Goal: Information Seeking & Learning: Compare options

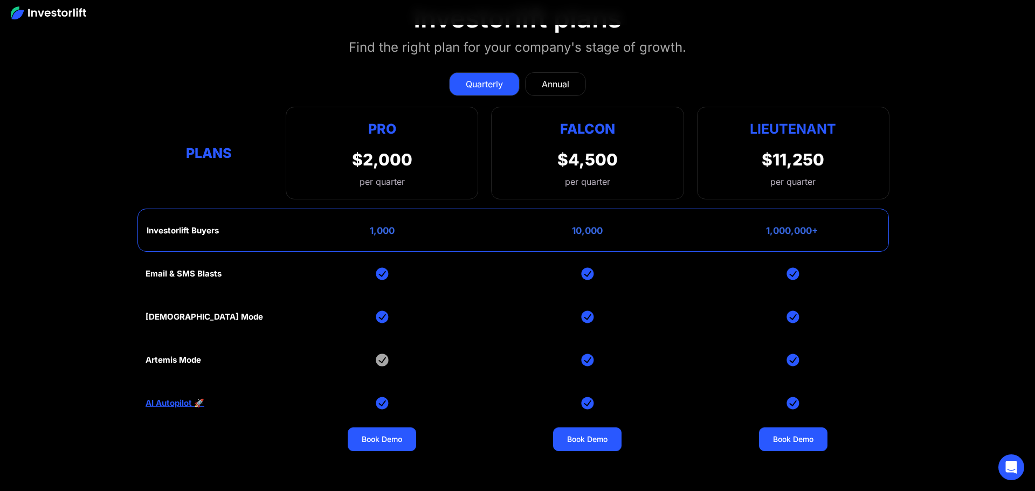
scroll to position [4380, 0]
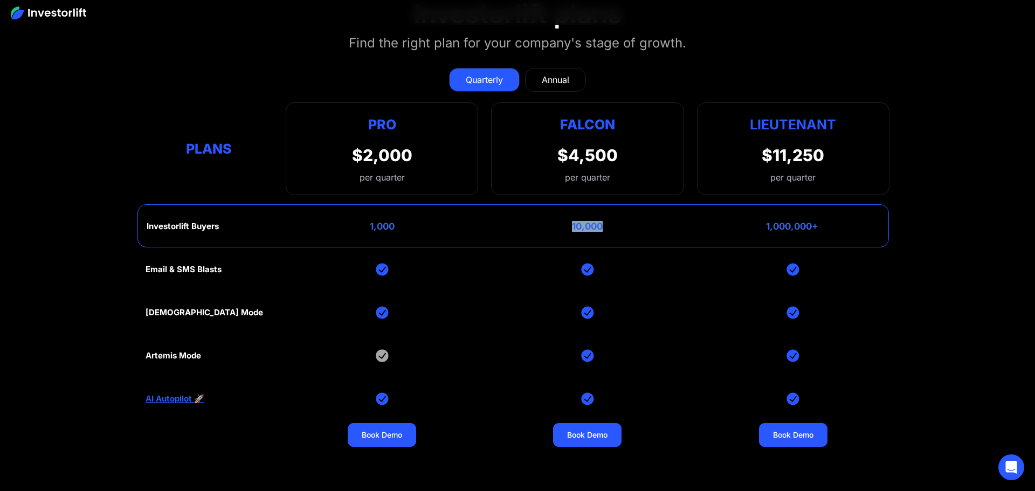
drag, startPoint x: 572, startPoint y: 218, endPoint x: 620, endPoint y: 225, distance: 48.5
click at [619, 225] on div "Investorlift Buyers 1,000 10,000 1,000,000+" at bounding box center [512, 225] width 751 height 43
click at [632, 227] on div "Investorlift Buyers 1,000 10,000 1,000,000+" at bounding box center [512, 225] width 751 height 43
drag, startPoint x: 786, startPoint y: 224, endPoint x: 861, endPoint y: 229, distance: 75.6
click at [856, 228] on div "Investorlift Buyers 1,000 10,000 1,000,000+" at bounding box center [512, 225] width 751 height 43
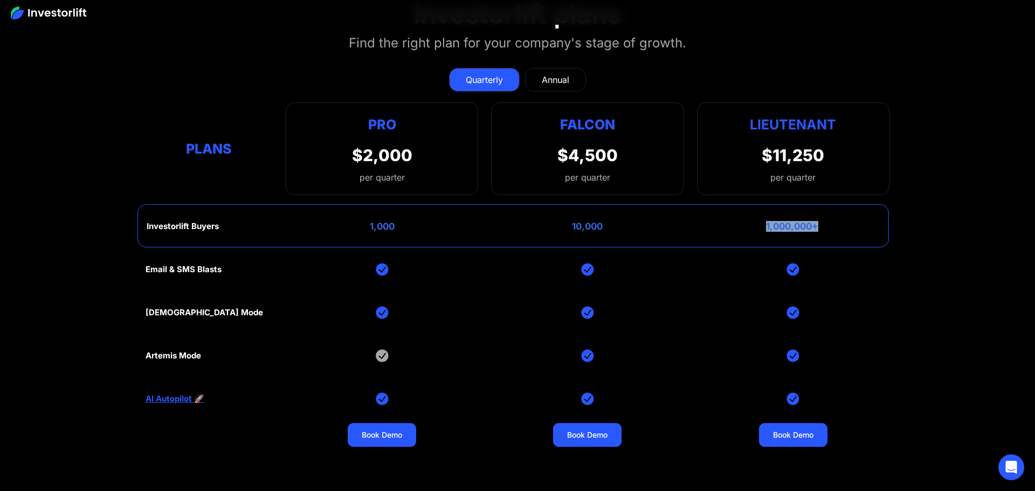
click at [862, 229] on div "Investorlift Buyers 1,000 10,000 1,000,000+" at bounding box center [512, 225] width 751 height 43
drag, startPoint x: 644, startPoint y: 218, endPoint x: 559, endPoint y: 224, distance: 84.8
click at [559, 224] on div "Investorlift Buyers 1,000 10,000 1,000,000+" at bounding box center [512, 225] width 751 height 43
click at [555, 224] on div "Investorlift Buyers 1,000 10,000 1,000,000+" at bounding box center [512, 225] width 751 height 43
drag, startPoint x: 567, startPoint y: 223, endPoint x: 657, endPoint y: 228, distance: 89.6
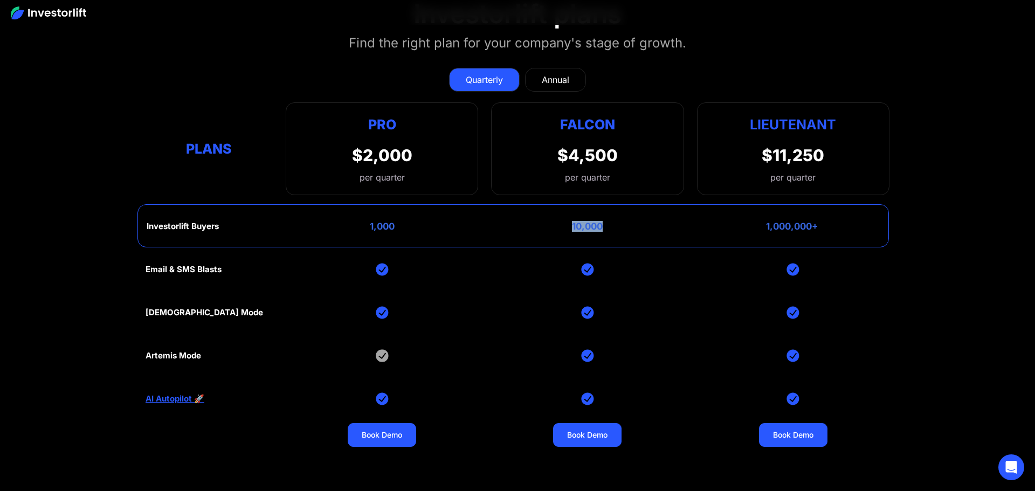
click at [657, 228] on div "Investorlift Buyers 1,000 10,000 1,000,000+" at bounding box center [512, 225] width 751 height 43
drag, startPoint x: 657, startPoint y: 228, endPoint x: 690, endPoint y: 226, distance: 33.5
click at [658, 228] on div "Investorlift Buyers 1,000 10,000 1,000,000+" at bounding box center [512, 225] width 751 height 43
drag, startPoint x: 724, startPoint y: 224, endPoint x: 854, endPoint y: 230, distance: 130.0
click at [854, 230] on div "Investorlift Buyers 1,000 10,000 1,000,000+" at bounding box center [512, 225] width 751 height 43
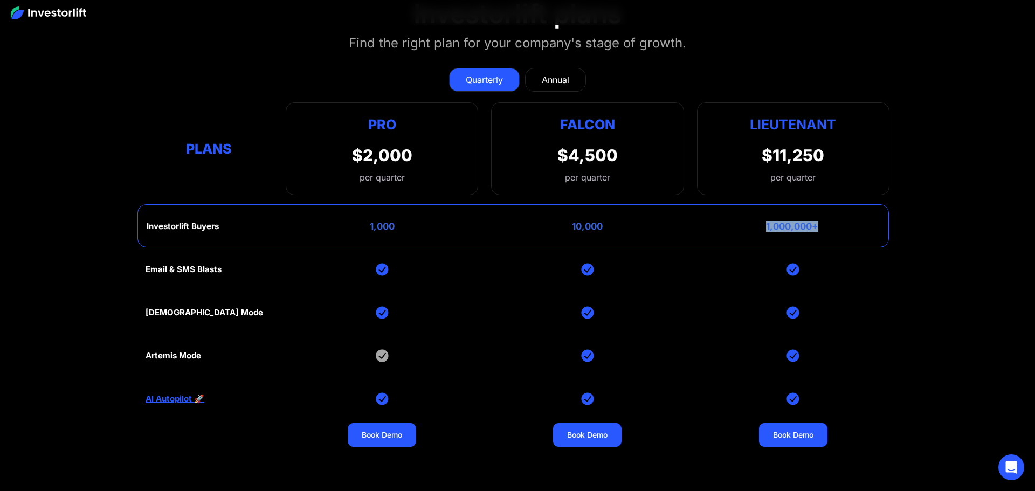
click at [854, 230] on div "Investorlift Buyers 1,000 10,000 1,000,000+" at bounding box center [512, 225] width 751 height 43
drag, startPoint x: 605, startPoint y: 224, endPoint x: 542, endPoint y: 221, distance: 63.7
click at [542, 221] on div "Investorlift Buyers 1,000 10,000 1,000,000+" at bounding box center [512, 225] width 751 height 43
click at [679, 230] on div "Investorlift Buyers 1,000 10,000 1,000,000+" at bounding box center [512, 225] width 751 height 43
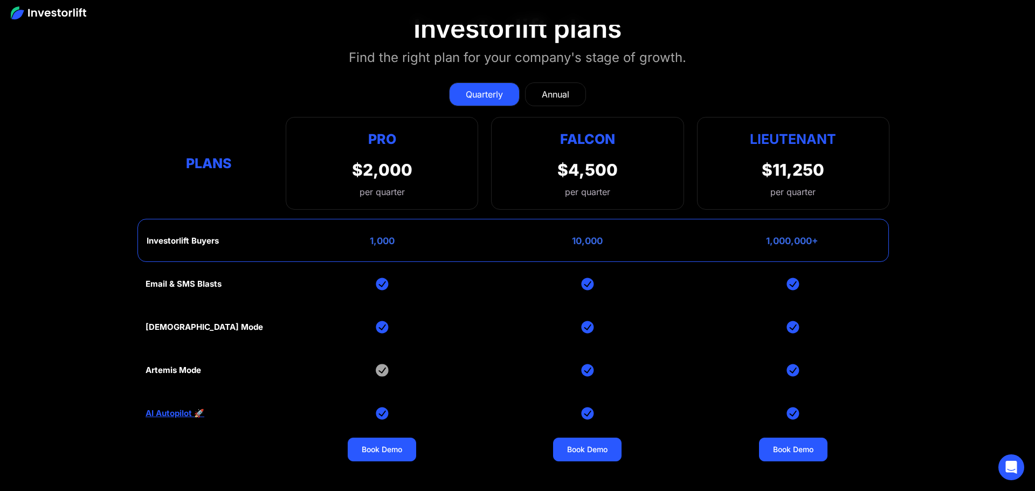
scroll to position [4364, 0]
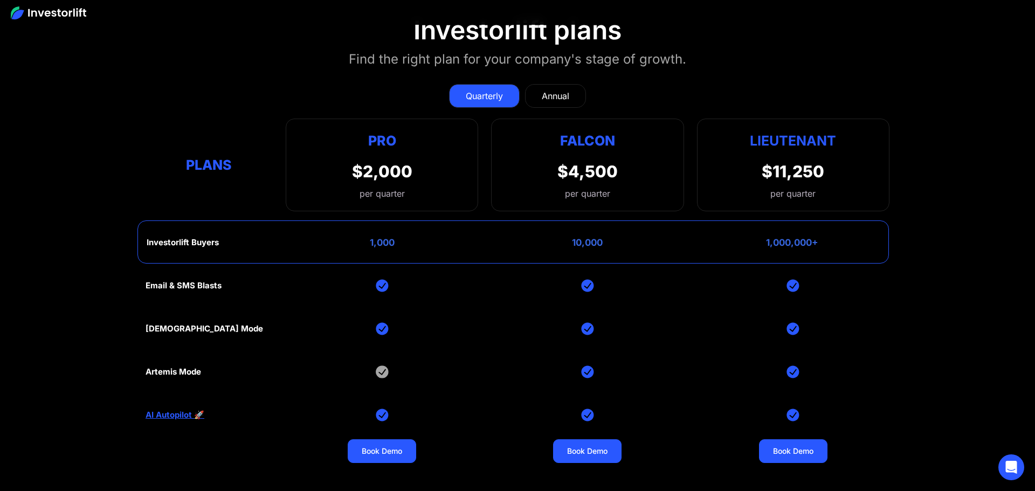
click at [557, 99] on link "Annual" at bounding box center [555, 96] width 61 height 24
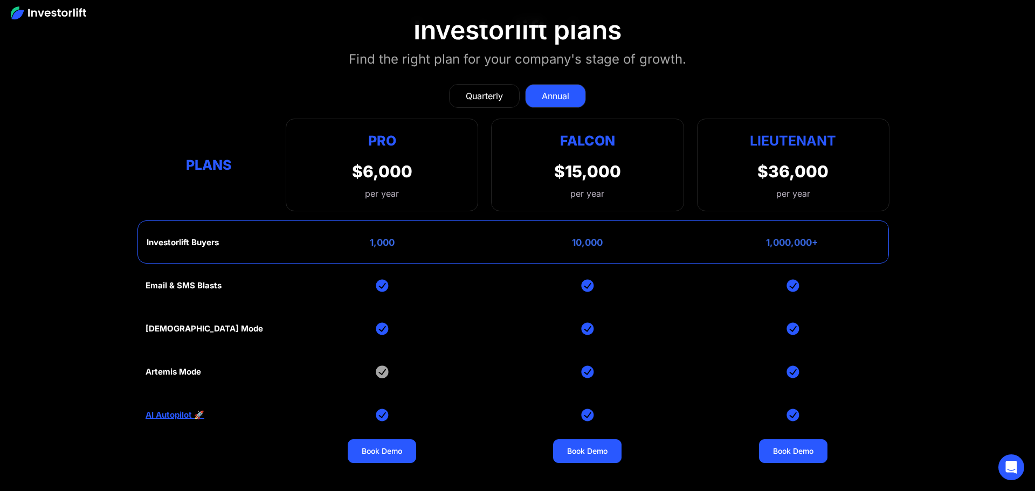
click at [501, 92] on div "Quarterly" at bounding box center [484, 95] width 37 height 13
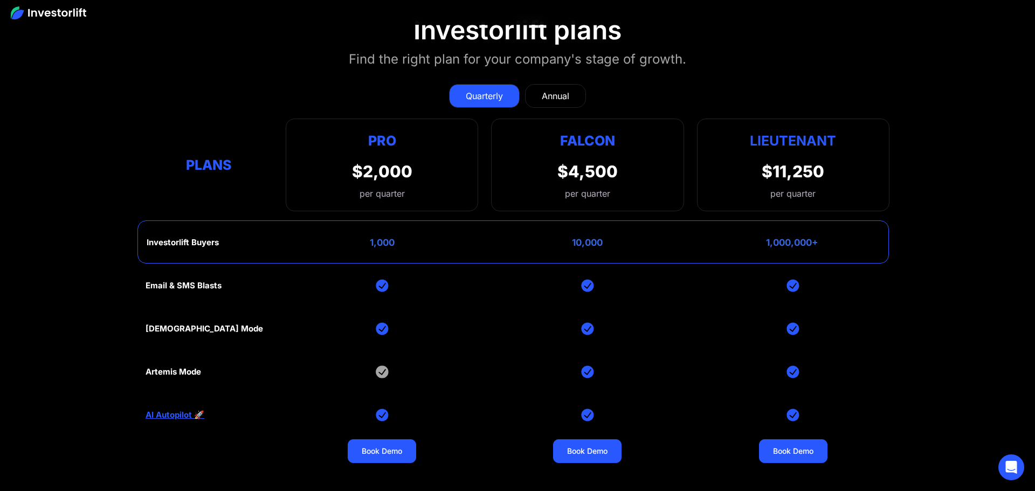
click at [558, 84] on link "Annual" at bounding box center [555, 96] width 61 height 24
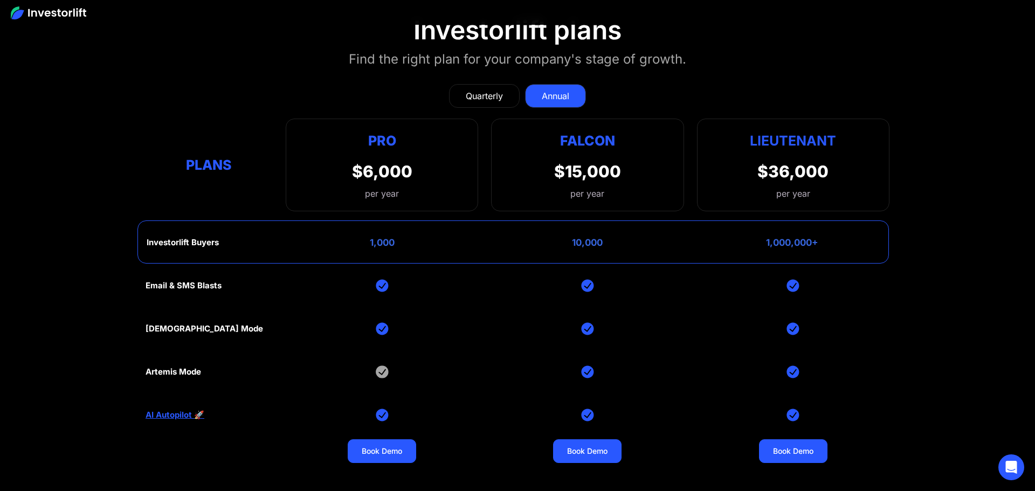
click at [476, 90] on div "Quarterly" at bounding box center [484, 95] width 37 height 13
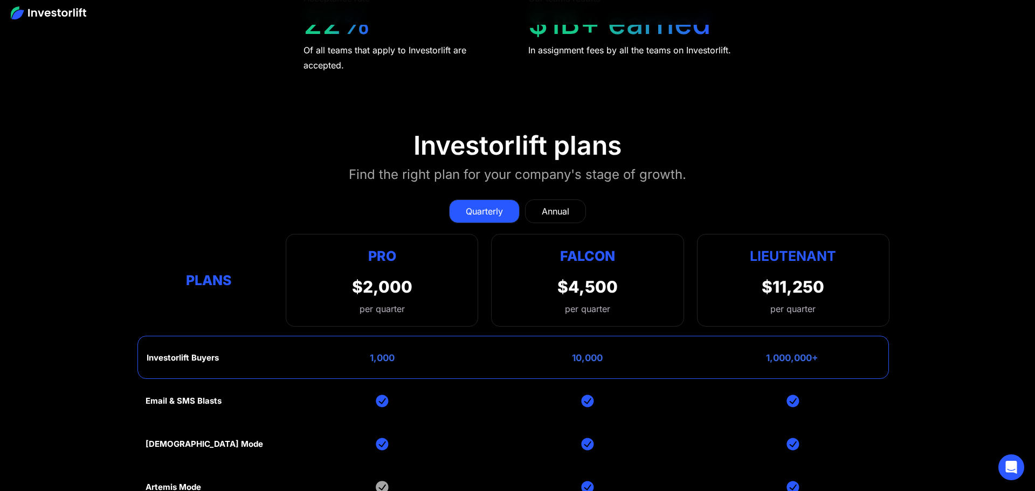
scroll to position [4253, 0]
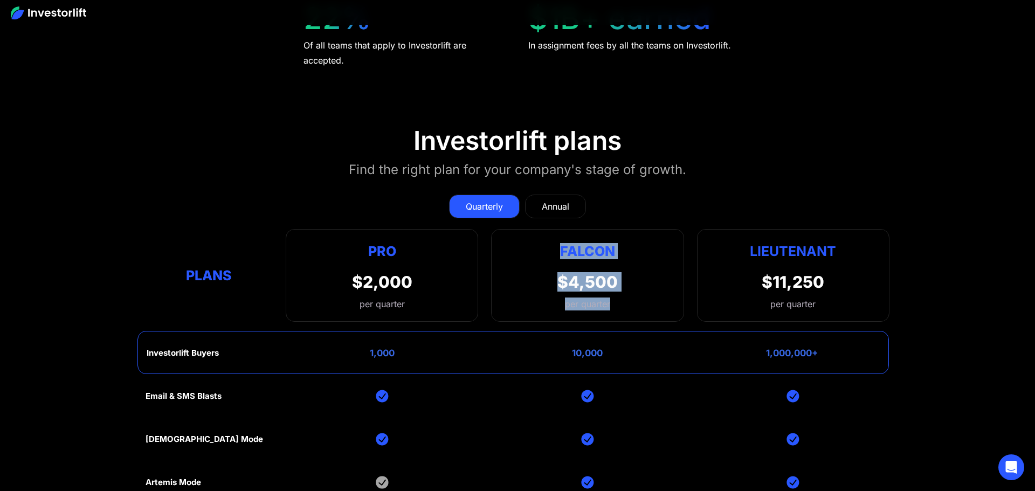
drag, startPoint x: 557, startPoint y: 244, endPoint x: 638, endPoint y: 309, distance: 103.9
click at [638, 309] on div "Falcon $4,500 per quarter" at bounding box center [587, 275] width 192 height 93
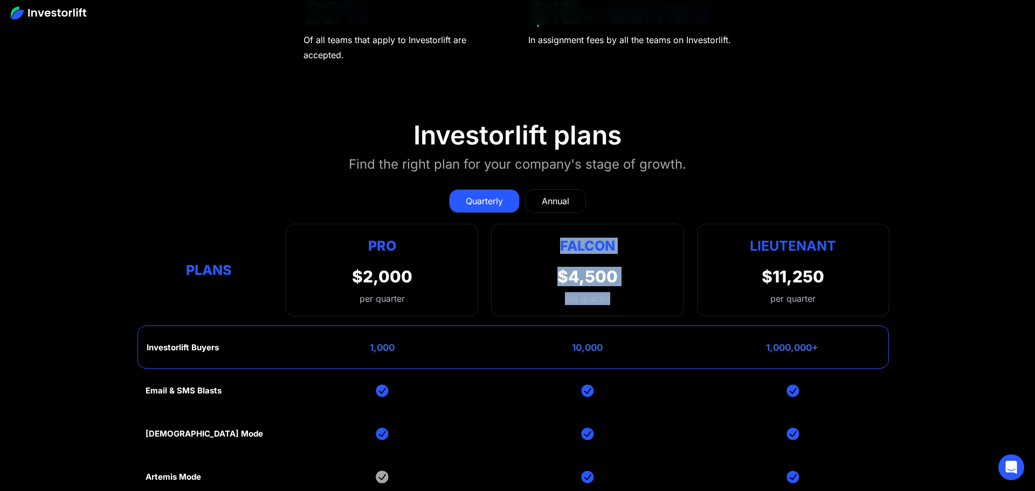
click at [650, 300] on div "Falcon $4,500 per quarter" at bounding box center [587, 270] width 192 height 93
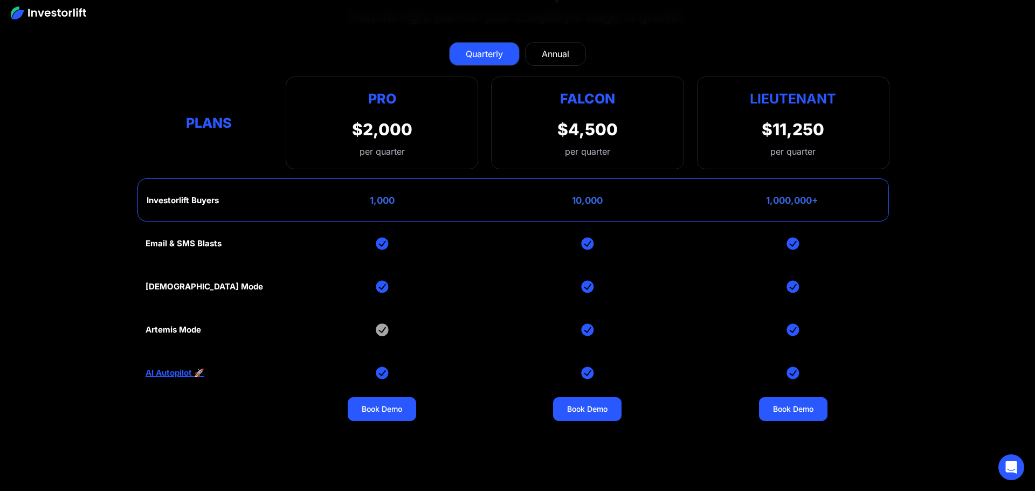
scroll to position [4393, 0]
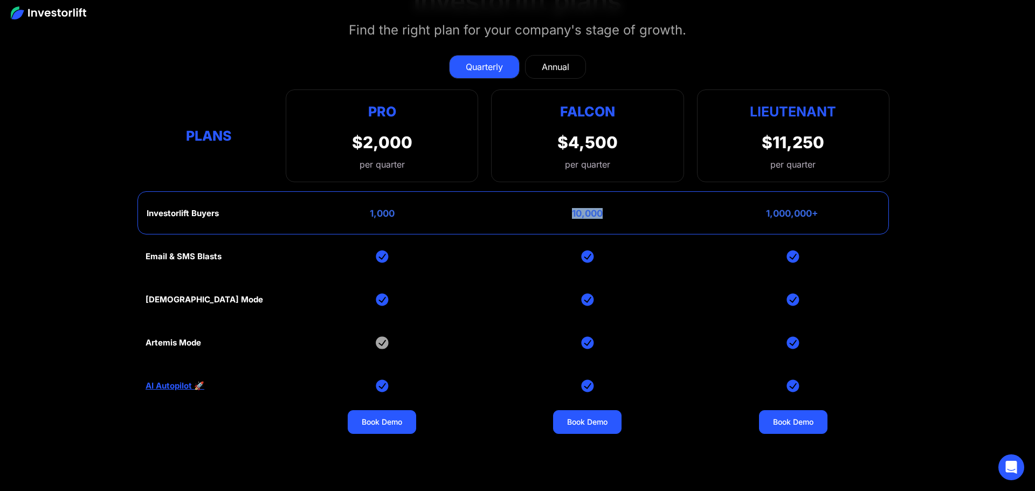
drag, startPoint x: 644, startPoint y: 217, endPoint x: 557, endPoint y: 212, distance: 87.4
click at [557, 212] on div "Investorlift Buyers 1,000 10,000 1,000,000+" at bounding box center [512, 212] width 751 height 43
click at [686, 217] on div "Investorlift Buyers 1,000 10,000 1,000,000+" at bounding box center [512, 212] width 751 height 43
drag, startPoint x: 760, startPoint y: 214, endPoint x: 786, endPoint y: 214, distance: 25.3
click at [786, 214] on div "Investorlift Buyers 1,000 10,000 1,000,000+" at bounding box center [512, 212] width 751 height 43
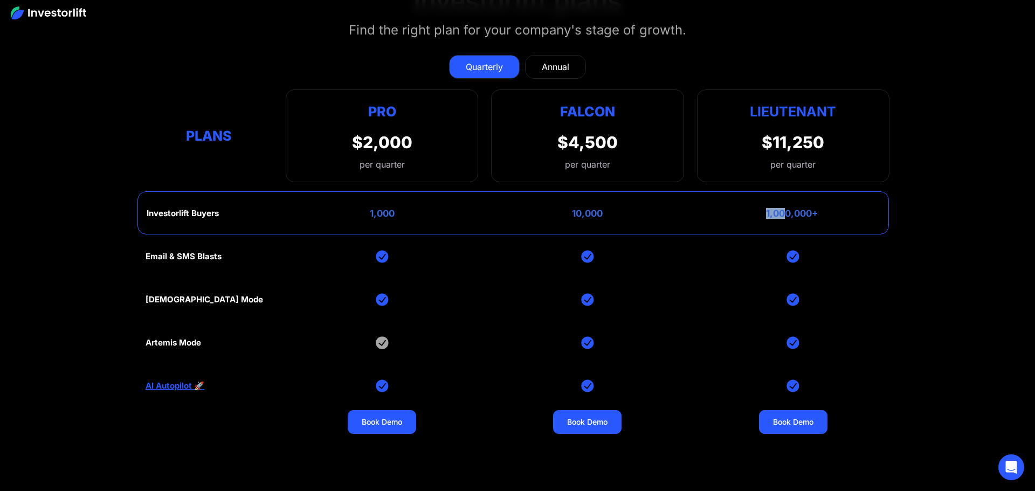
click at [752, 213] on div "Investorlift Buyers 1,000 10,000 1,000,000+" at bounding box center [512, 212] width 751 height 43
drag, startPoint x: 744, startPoint y: 213, endPoint x: 857, endPoint y: 218, distance: 113.8
click at [857, 218] on div "Investorlift Buyers 1,000 10,000 1,000,000+" at bounding box center [512, 212] width 751 height 43
click at [512, 212] on div "Investorlift Buyers 1,000 10,000 1,000,000+" at bounding box center [512, 212] width 751 height 43
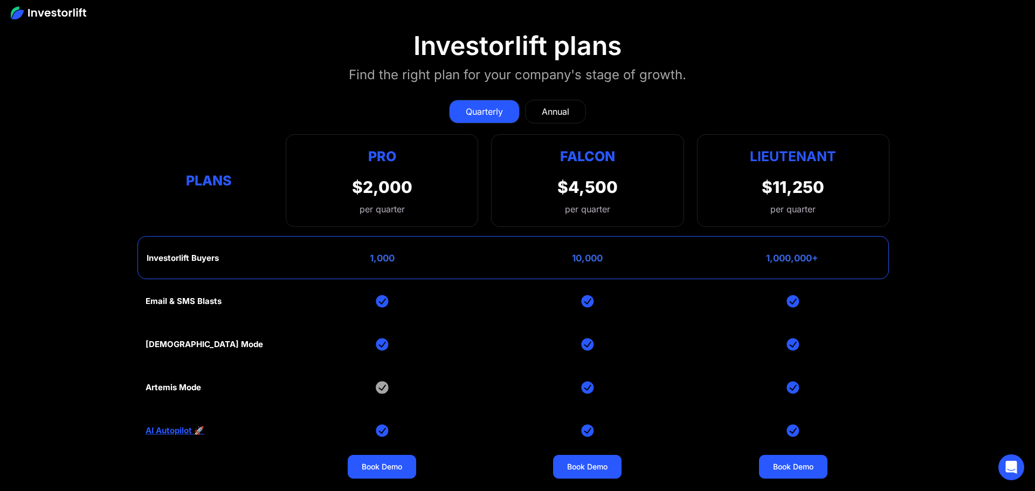
scroll to position [4354, 0]
